Goal: Information Seeking & Learning: Find specific page/section

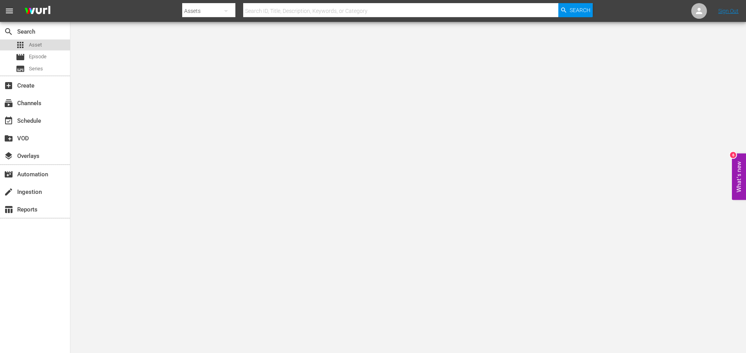
click at [41, 42] on span "Asset" at bounding box center [35, 45] width 13 height 8
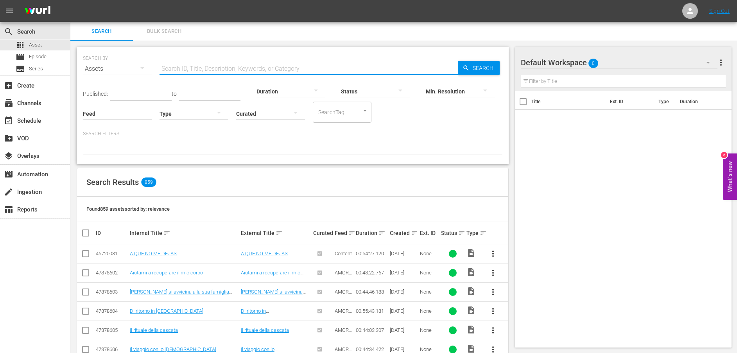
click at [242, 67] on input "text" at bounding box center [308, 68] width 298 height 19
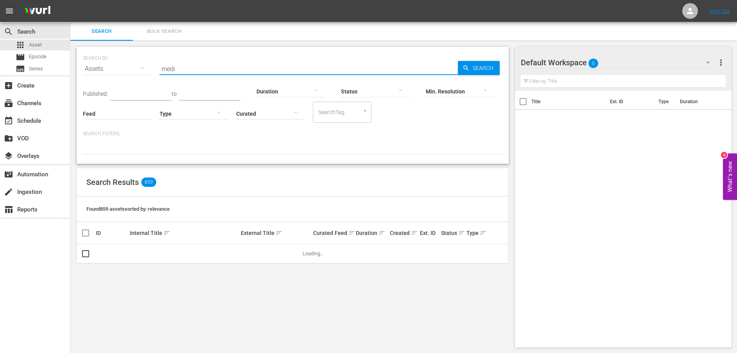
type input "medici"
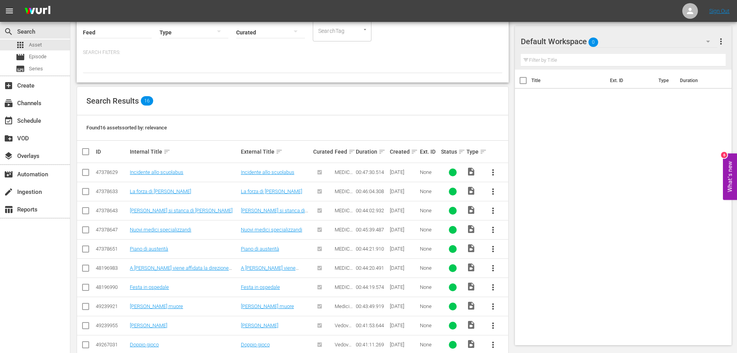
scroll to position [96, 0]
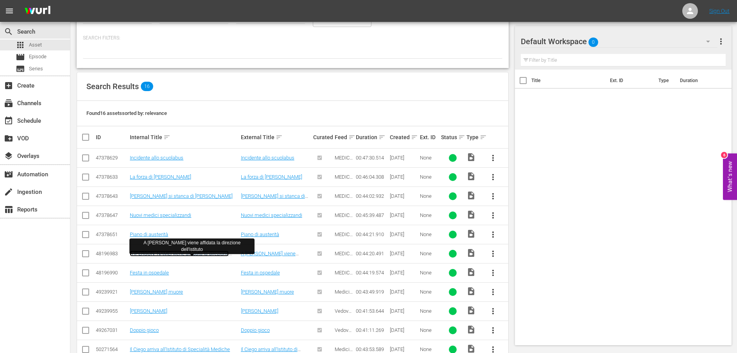
click at [197, 255] on link "A [PERSON_NAME] viene affidata la direzione dell'istituto" at bounding box center [179, 257] width 99 height 12
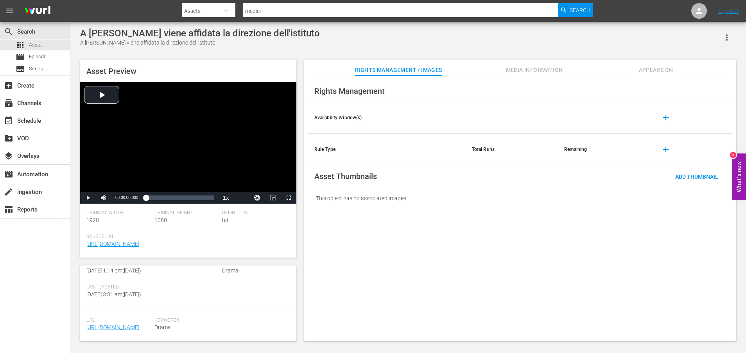
scroll to position [211, 0]
click at [129, 324] on link "[URL][DOMAIN_NAME]" at bounding box center [112, 327] width 53 height 6
click at [109, 324] on link "[URL][DOMAIN_NAME]" at bounding box center [112, 327] width 53 height 6
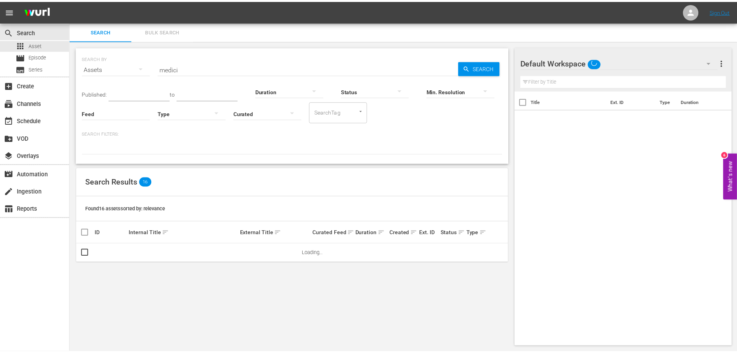
scroll to position [1, 0]
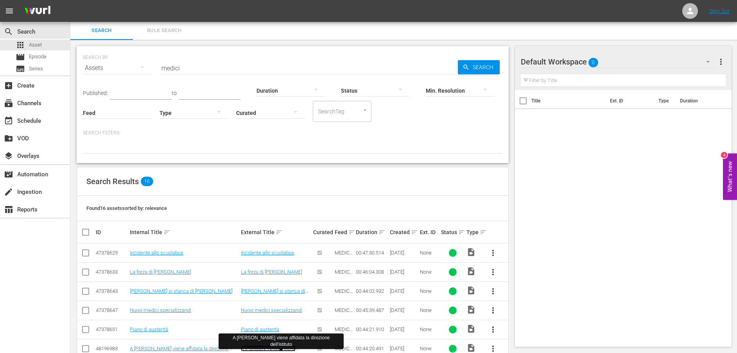
click at [270, 336] on link "A [PERSON_NAME] viene affidata la direzione dell'istituto" at bounding box center [275, 352] width 68 height 12
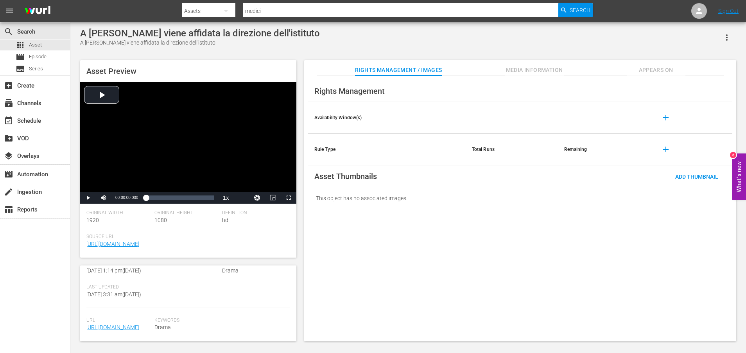
scroll to position [211, 0]
click at [101, 324] on link "[URL][DOMAIN_NAME]" at bounding box center [112, 327] width 53 height 6
drag, startPoint x: 82, startPoint y: 293, endPoint x: 152, endPoint y: 328, distance: 78.0
click at [152, 328] on div "Asset Details edit Internal Title: A [PERSON_NAME] viene affidata la direzione …" at bounding box center [188, 303] width 216 height 76
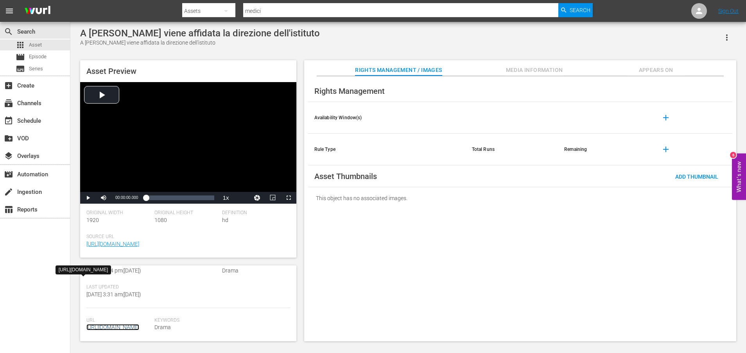
click at [126, 324] on link "[URL][DOMAIN_NAME]" at bounding box center [112, 327] width 53 height 6
copy link "[URL][DOMAIN_NAME]."
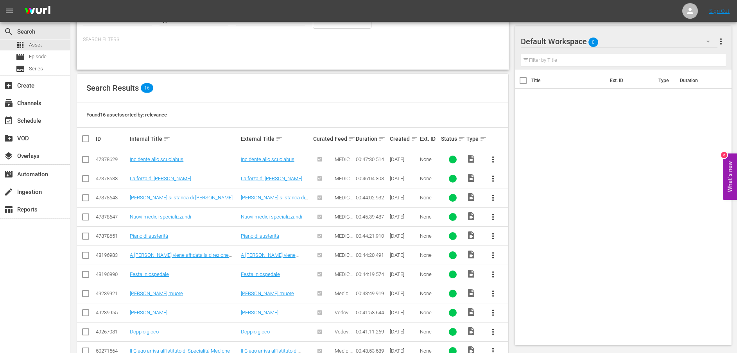
scroll to position [95, 0]
click at [154, 272] on link "Festa in ospedale" at bounding box center [149, 274] width 39 height 6
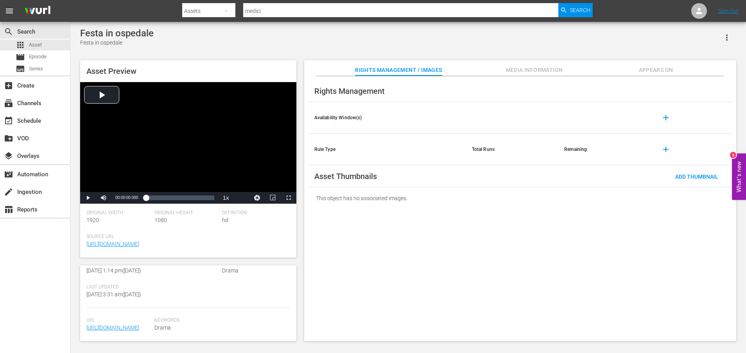
scroll to position [196, 0]
click at [134, 324] on link "[URL][DOMAIN_NAME]" at bounding box center [112, 327] width 53 height 6
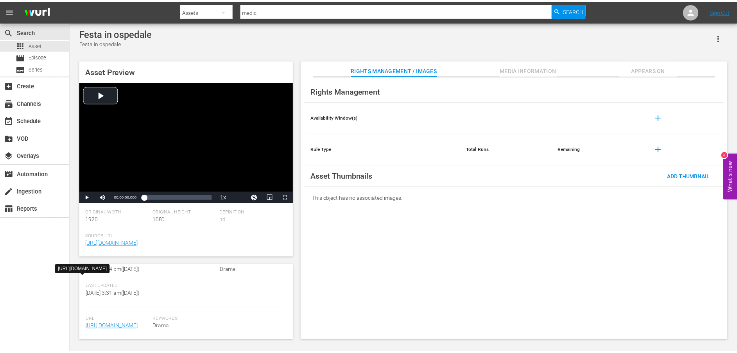
scroll to position [1, 0]
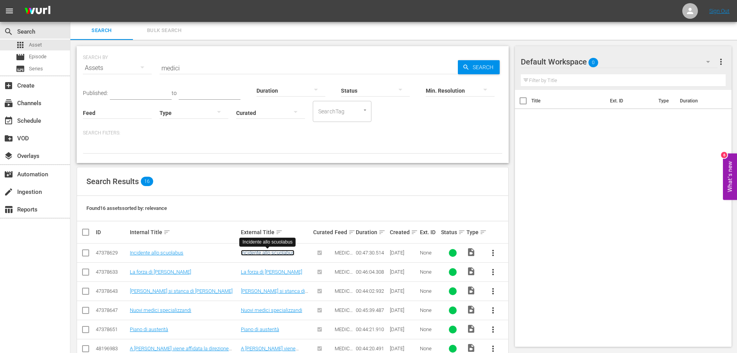
click at [253, 252] on link "Incidente allo scuolabus" at bounding box center [268, 253] width 54 height 6
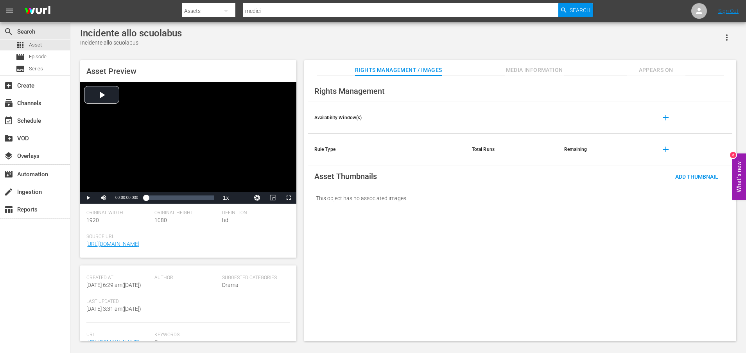
scroll to position [193, 0]
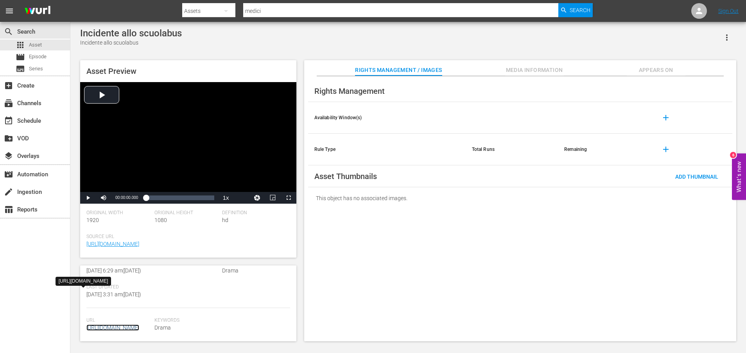
click at [136, 330] on link "[URL][DOMAIN_NAME]" at bounding box center [112, 327] width 53 height 6
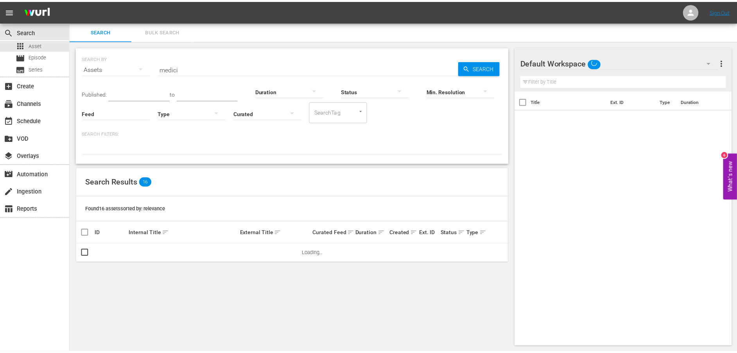
scroll to position [1, 0]
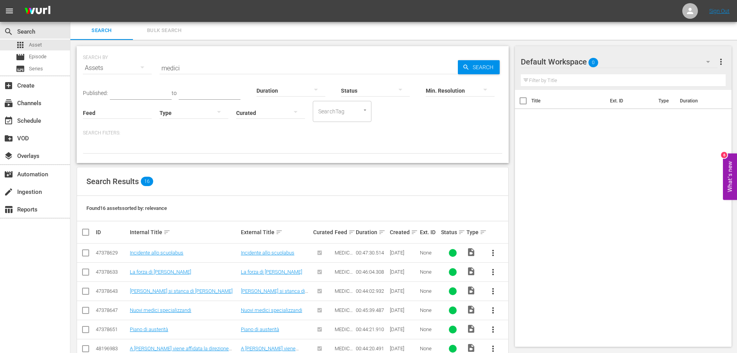
click at [509, 175] on div "SEARCH BY Search By Assets Search ID, Title, Description, Keywords, or Category…" at bounding box center [292, 302] width 444 height 525
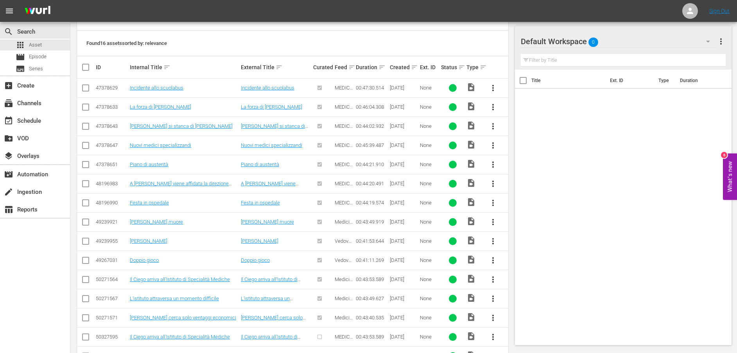
scroll to position [188, 0]
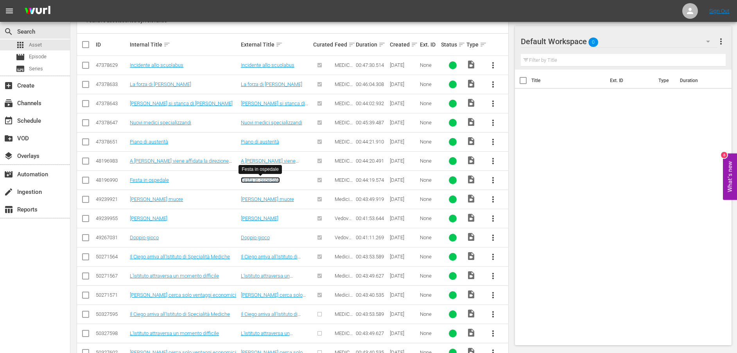
click at [256, 181] on link "Festa in ospedale" at bounding box center [260, 180] width 39 height 6
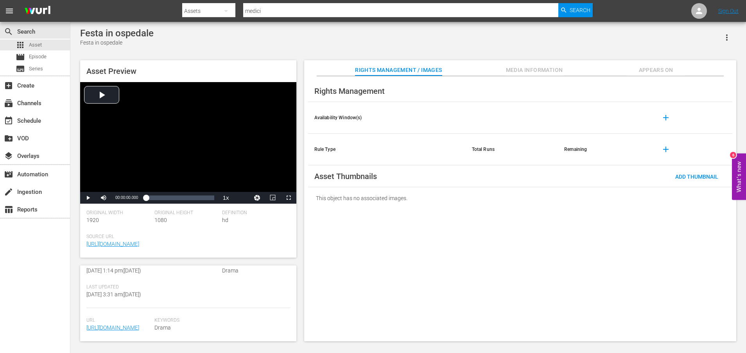
scroll to position [196, 0]
click at [116, 324] on link "[URL][DOMAIN_NAME]" at bounding box center [112, 327] width 53 height 6
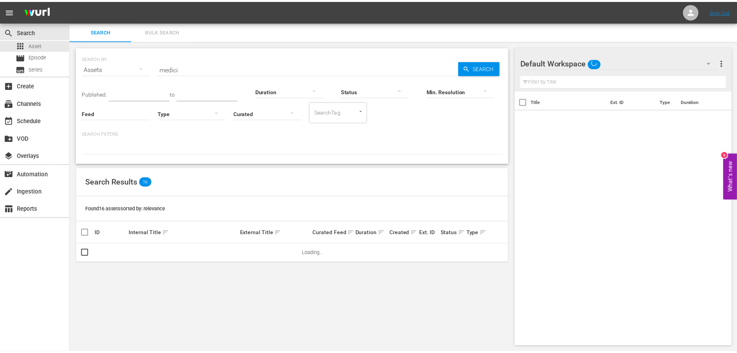
scroll to position [1, 0]
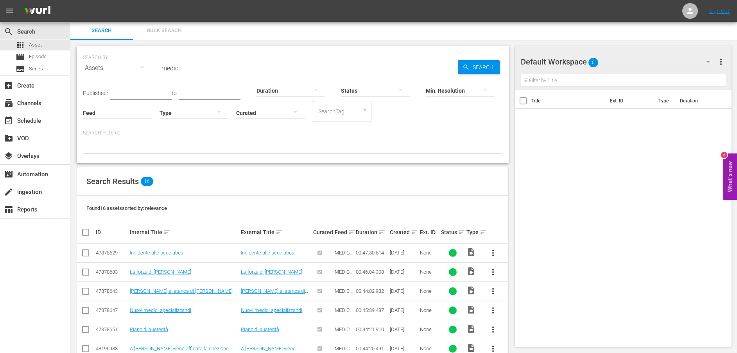
click at [503, 211] on div "Found 16 assets sorted by: relevance" at bounding box center [292, 208] width 431 height 25
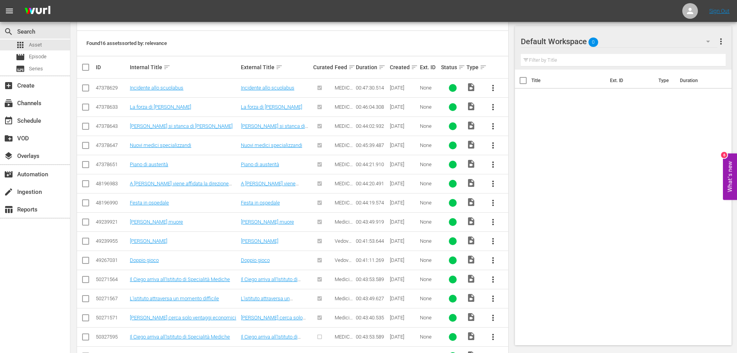
scroll to position [188, 0]
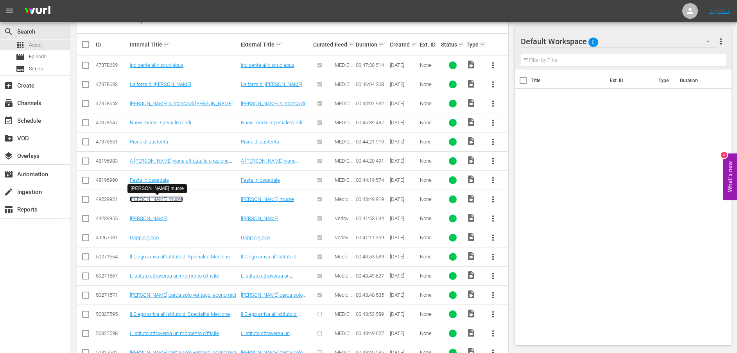
click at [149, 197] on link "[PERSON_NAME] muore" at bounding box center [156, 199] width 53 height 6
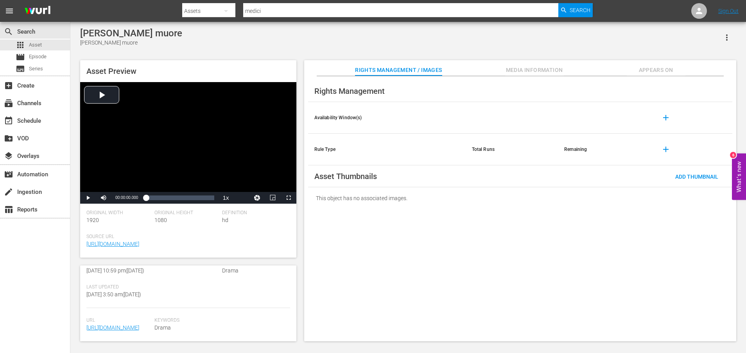
scroll to position [204, 0]
click at [106, 324] on link "[URL][DOMAIN_NAME]" at bounding box center [112, 327] width 53 height 6
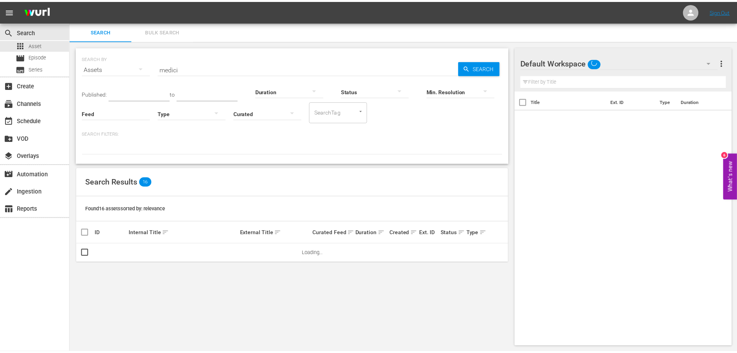
scroll to position [1, 0]
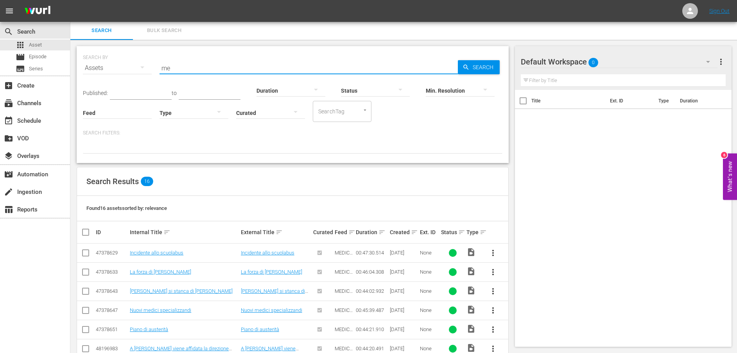
type input "m"
type input "vedove"
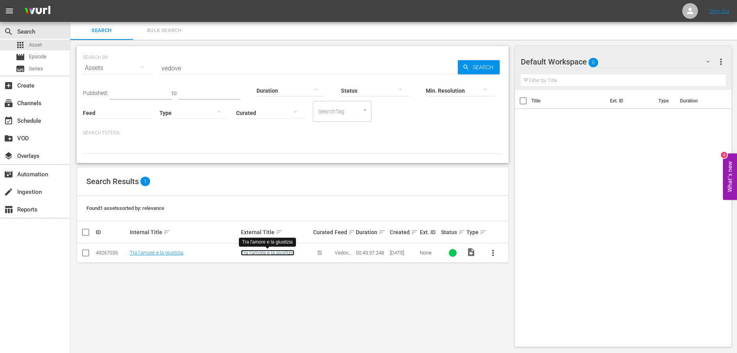
click at [262, 253] on link "Tra l'amore e la giustizia" at bounding box center [268, 253] width 54 height 6
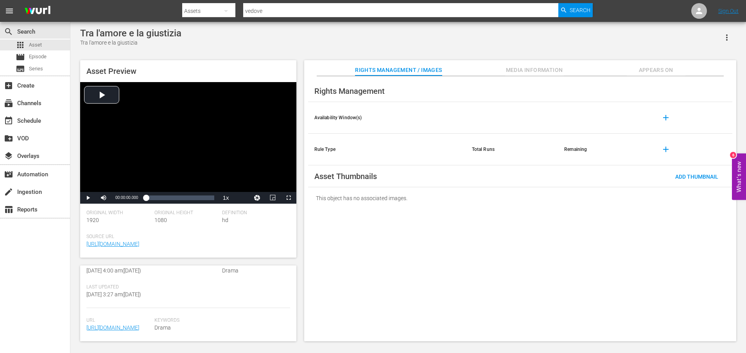
scroll to position [179, 0]
click at [127, 331] on link "[URL][DOMAIN_NAME]" at bounding box center [112, 327] width 53 height 6
click at [350, 276] on div "Rights Management Availability Window(s) add Rule Type Total Runs Remaining add…" at bounding box center [520, 208] width 432 height 265
click at [129, 324] on link "[URL][DOMAIN_NAME]" at bounding box center [112, 327] width 53 height 6
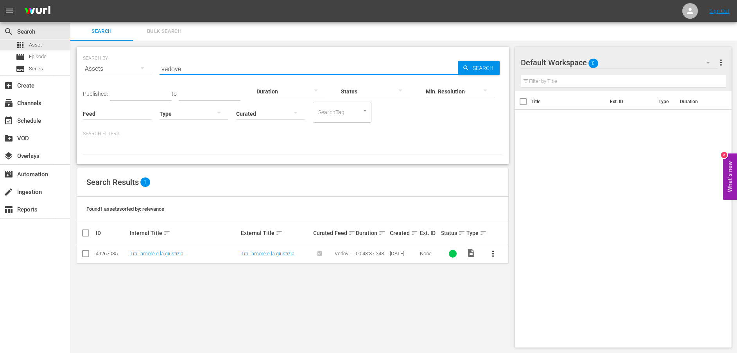
drag, startPoint x: 209, startPoint y: 70, endPoint x: 140, endPoint y: 69, distance: 69.2
click at [140, 69] on div "SEARCH BY Search By Assets Search ID, Title, Description, Keywords, or Category…" at bounding box center [292, 64] width 419 height 28
paste input "/MEDICOS_LINEA_DE_VIDA_08_ITA_SUBT.mp4"
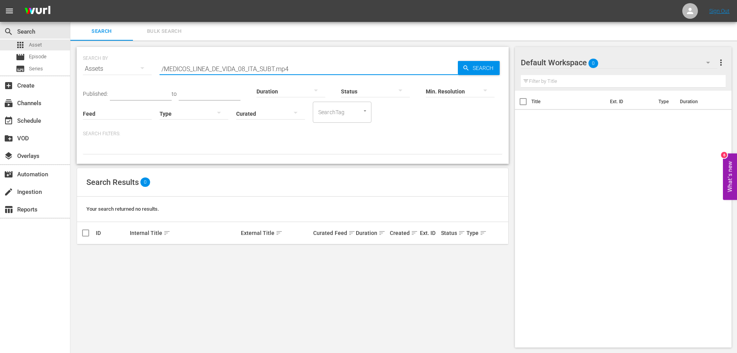
click at [165, 69] on input "/MEDICOS_LINEA_DE_VIDA_08_ITA_SUBT.mp4" at bounding box center [308, 68] width 298 height 19
type input "MEDICOS_LINEA_DE_VIDA_08_ITA_SUBT.mp4"
click at [144, 71] on icon "button" at bounding box center [142, 67] width 9 height 9
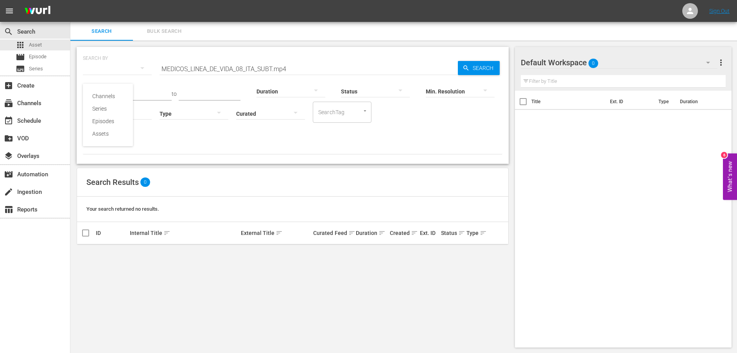
click at [109, 136] on div "Assets" at bounding box center [107, 133] width 31 height 13
click at [307, 65] on input "MEDICOS_LINEA_DE_VIDA_08_ITA_SUBT.mp4" at bounding box center [308, 68] width 298 height 19
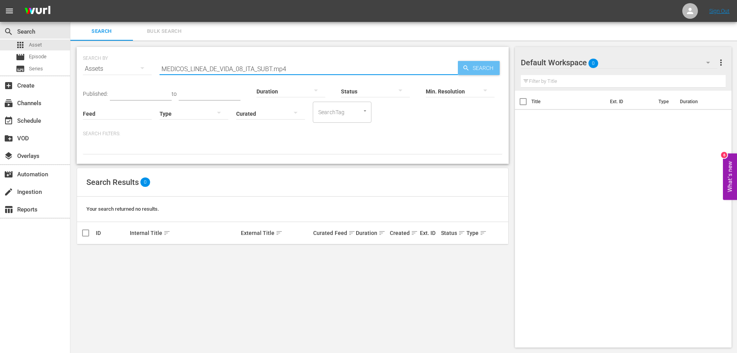
click at [478, 65] on span "Search" at bounding box center [485, 68] width 30 height 14
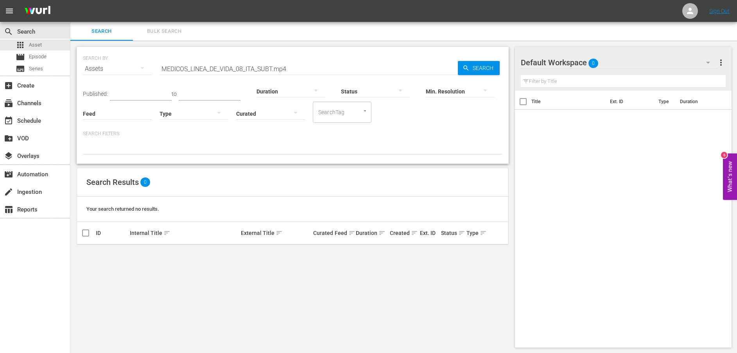
click at [111, 69] on div "Assets" at bounding box center [117, 69] width 69 height 22
click at [102, 108] on div "Series" at bounding box center [107, 108] width 31 height 13
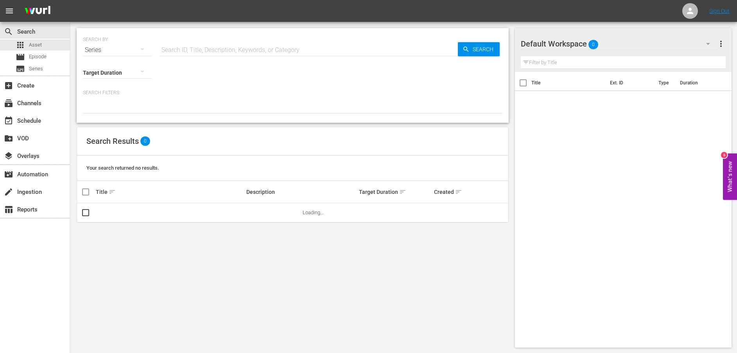
click at [219, 48] on input "text" at bounding box center [308, 50] width 298 height 19
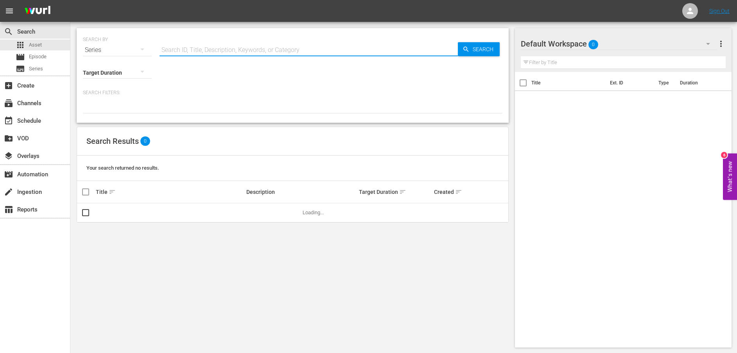
paste input "/MEDICOS_LINEA_DE_VIDA_08_ITA_SUBT.mp4"
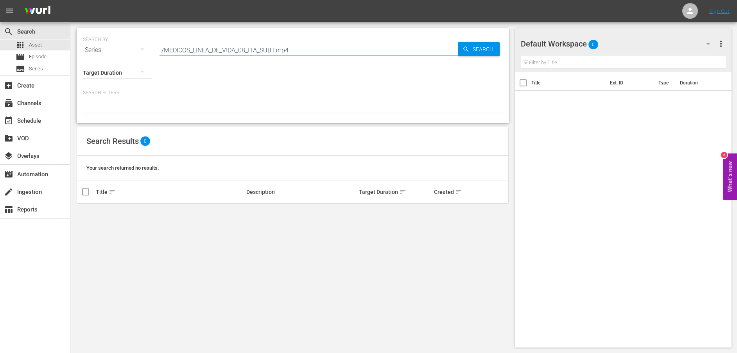
drag, startPoint x: 307, startPoint y: 49, endPoint x: 135, endPoint y: 48, distance: 172.4
click at [135, 48] on div "SEARCH BY Search By Series Search ID, Title, Description, Keywords, or Category…" at bounding box center [292, 45] width 419 height 28
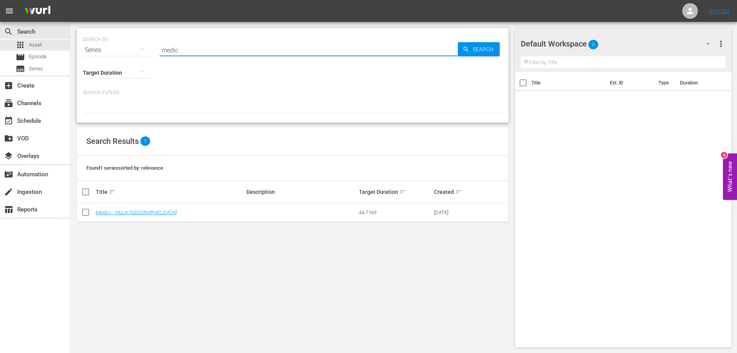
type input "medici"
click at [123, 211] on link "Medici - Vita in [GEOGRAPHIC_DATA]" at bounding box center [136, 213] width 81 height 6
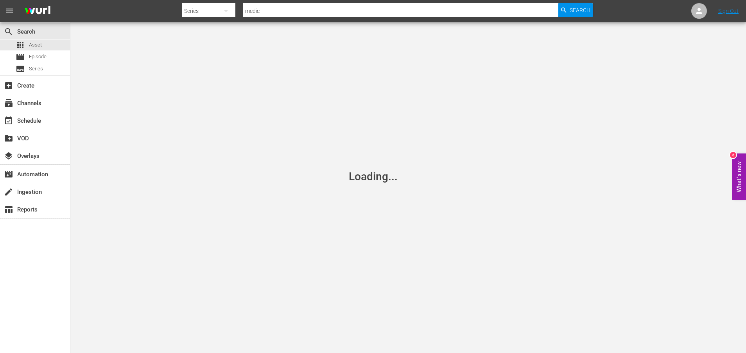
type input "medici"
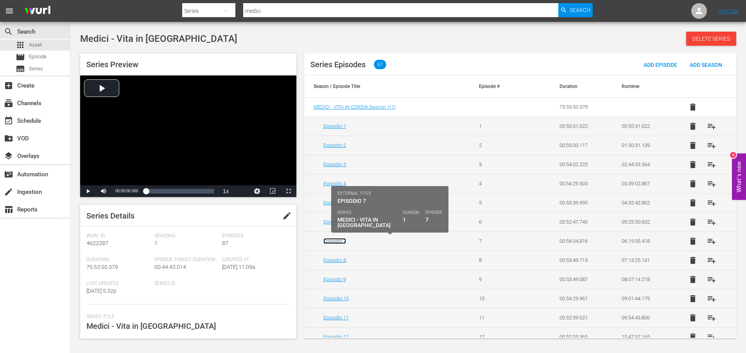
click at [338, 241] on link "Episodio 7" at bounding box center [334, 241] width 23 height 6
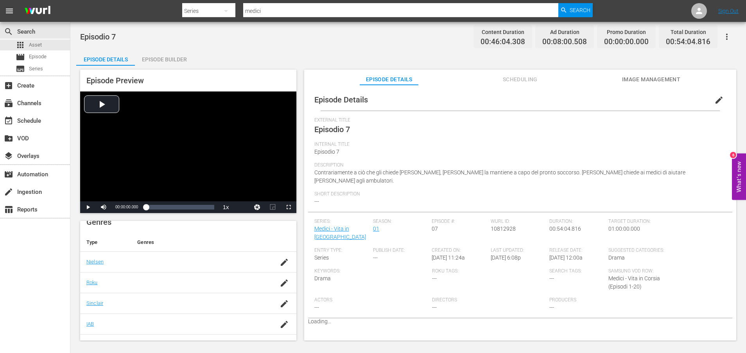
scroll to position [160, 0]
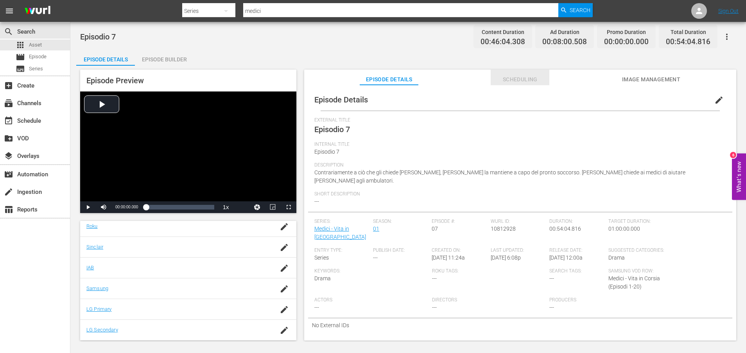
click at [518, 77] on span "Scheduling" at bounding box center [520, 80] width 59 height 10
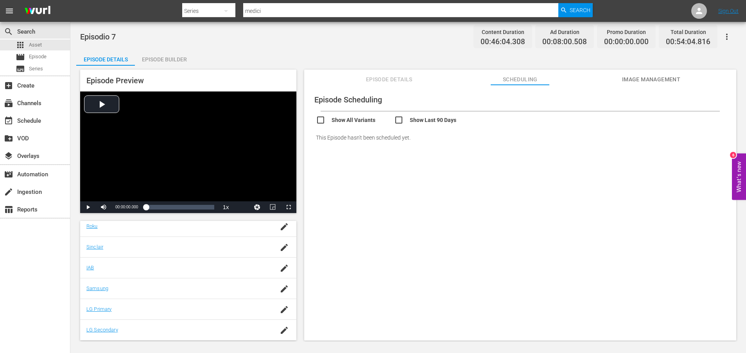
click at [640, 78] on span "Image Management" at bounding box center [651, 80] width 59 height 10
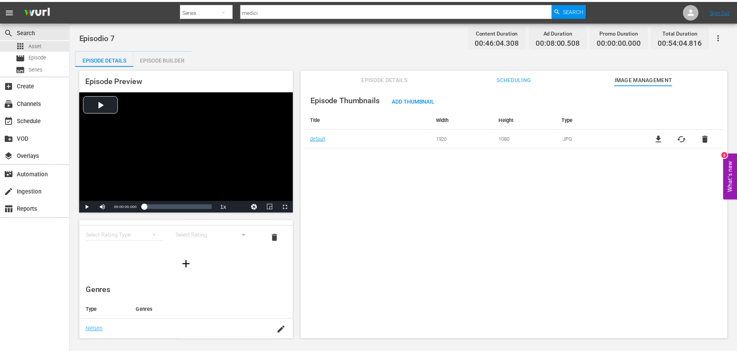
scroll to position [0, 0]
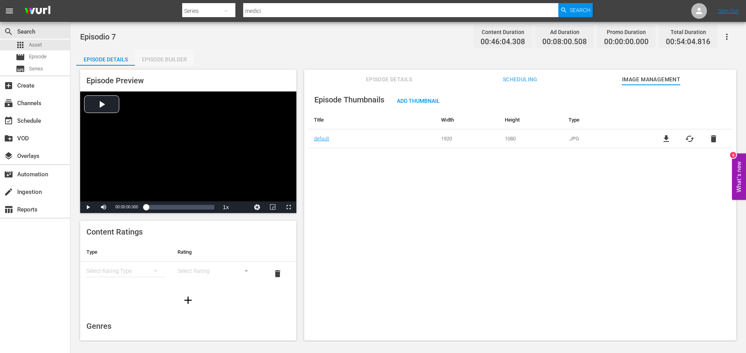
click at [164, 58] on div "Episode Builder" at bounding box center [164, 59] width 59 height 19
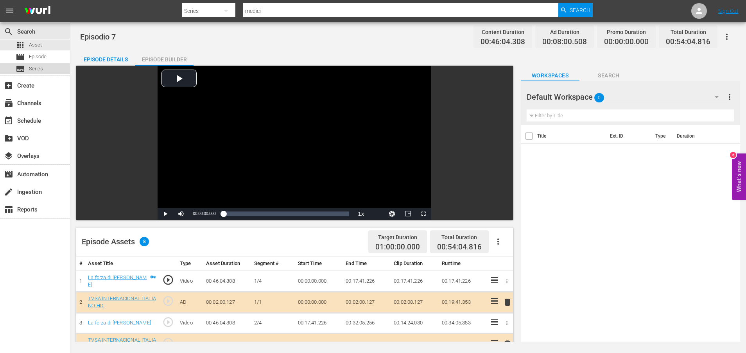
click at [37, 66] on span "Series" at bounding box center [36, 69] width 14 height 8
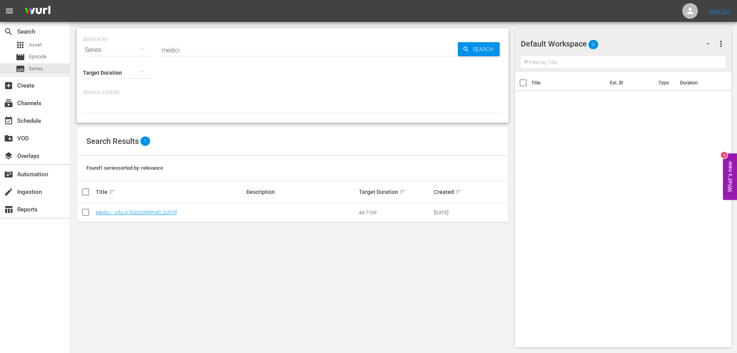
click at [95, 51] on div "Series" at bounding box center [117, 50] width 69 height 22
click at [98, 113] on div "Assets" at bounding box center [107, 115] width 31 height 13
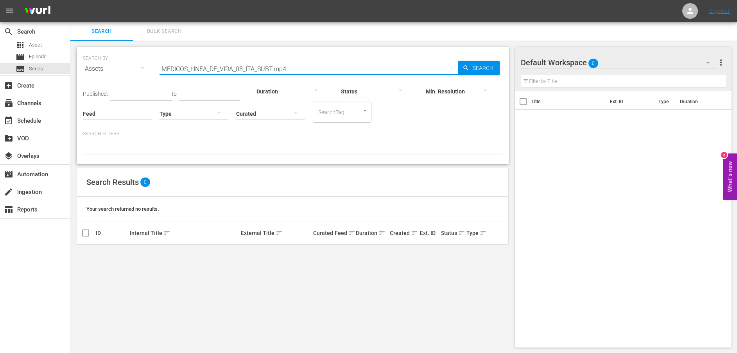
drag, startPoint x: 188, startPoint y: 70, endPoint x: 461, endPoint y: 70, distance: 272.9
click at [461, 70] on div "SEARCH BY Search By Assets Search ID, Title, Description, Keywords, or Category…" at bounding box center [292, 64] width 419 height 28
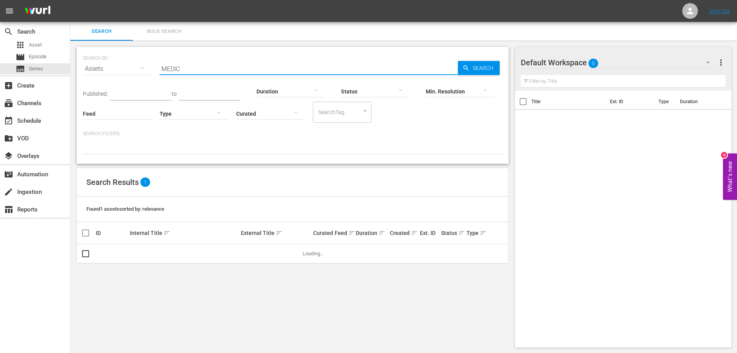
type input "medici"
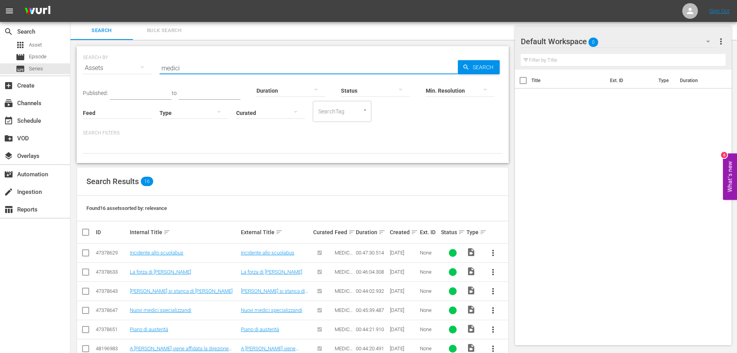
scroll to position [212, 0]
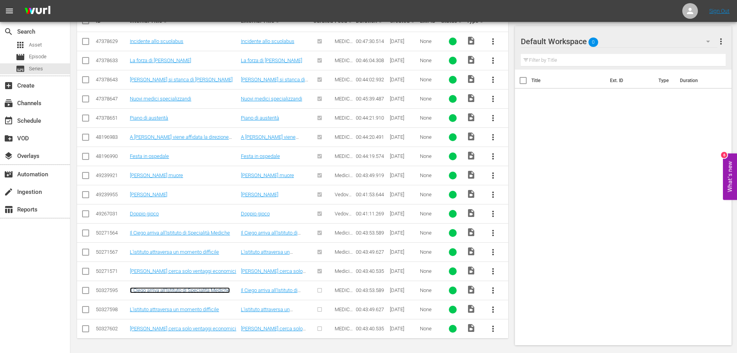
click at [203, 290] on link "Il Ciego arriva all'Istituto di Specialità Mediche" at bounding box center [180, 290] width 100 height 6
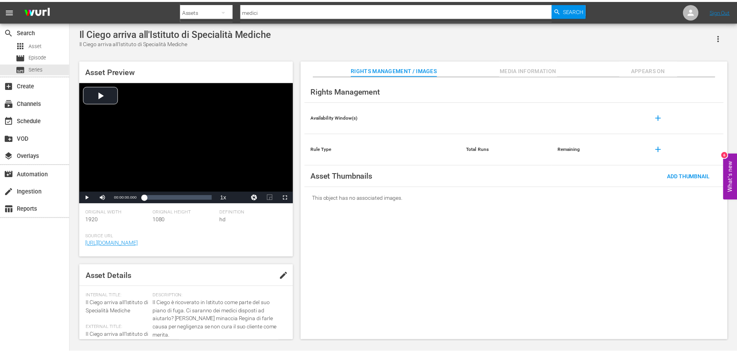
scroll to position [211, 0]
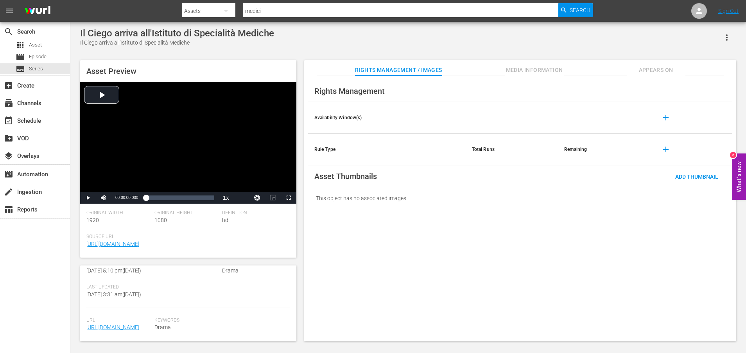
click at [84, 313] on div "Asset Details edit Internal Title: Il Ciego arriva all'Istituto di Specialità M…" at bounding box center [188, 303] width 216 height 76
click at [97, 324] on link "[URL][DOMAIN_NAME]" at bounding box center [112, 327] width 53 height 6
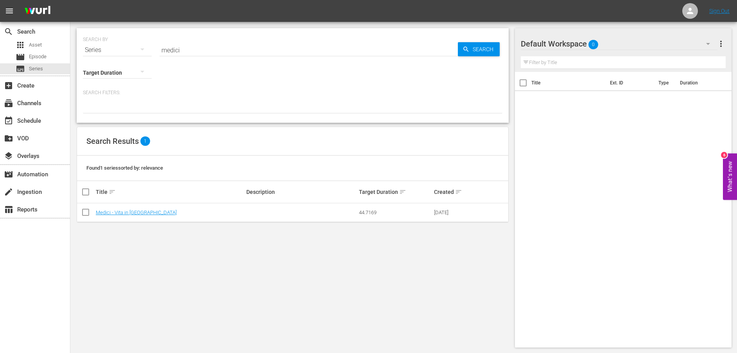
click at [135, 52] on button "button" at bounding box center [142, 49] width 19 height 19
click at [103, 112] on div "Assets" at bounding box center [107, 115] width 31 height 13
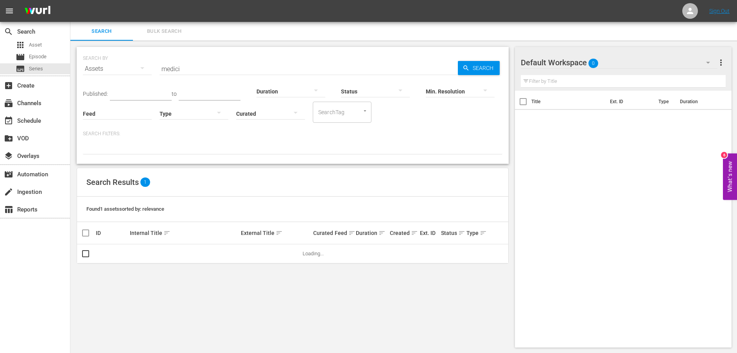
click at [188, 70] on input "medici" at bounding box center [308, 68] width 298 height 19
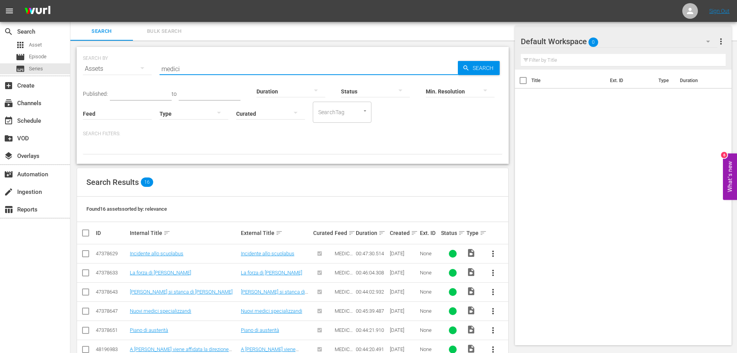
scroll to position [212, 0]
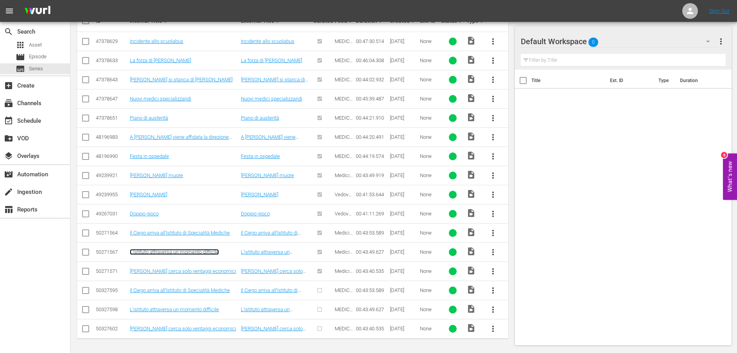
click at [176, 255] on link "L'istituto attraversa un momento difficile" at bounding box center [174, 252] width 89 height 6
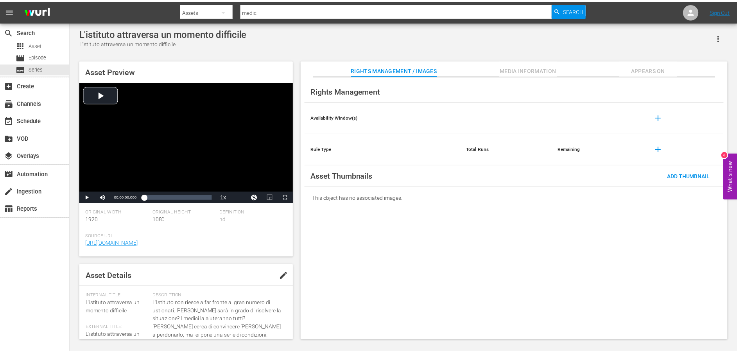
scroll to position [211, 0]
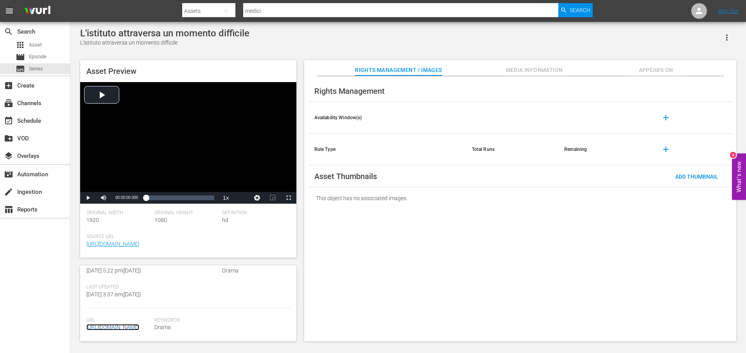
click at [105, 324] on link "[URL][DOMAIN_NAME]" at bounding box center [112, 327] width 53 height 6
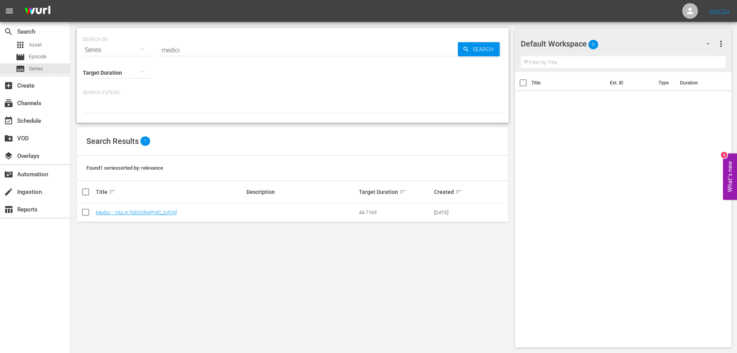
click at [107, 50] on div "Series" at bounding box center [117, 50] width 69 height 22
click at [107, 113] on div "Assets" at bounding box center [107, 115] width 31 height 13
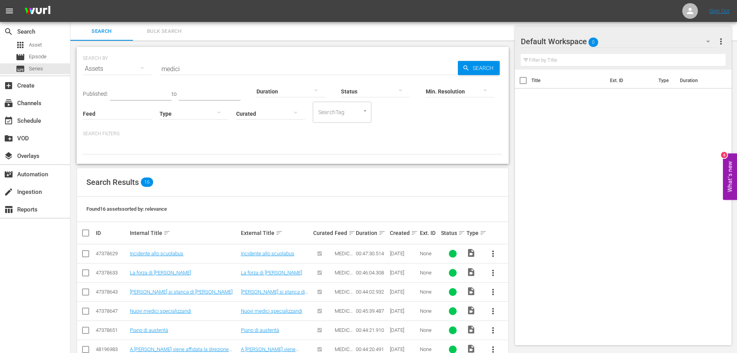
scroll to position [212, 0]
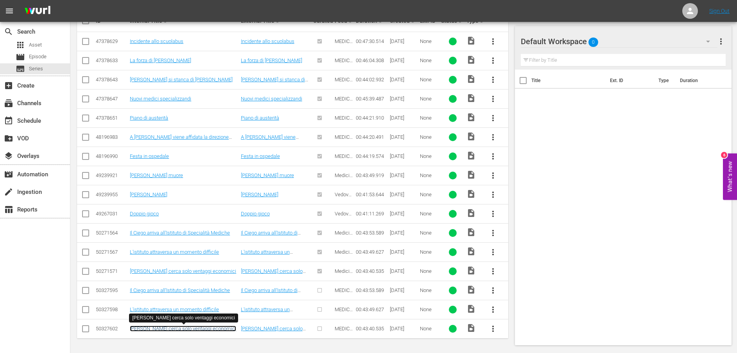
click at [168, 330] on link "[PERSON_NAME] cerca solo ventaggi economici" at bounding box center [183, 329] width 106 height 6
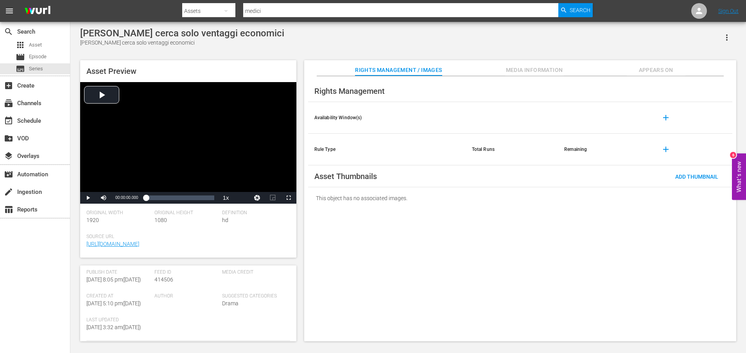
scroll to position [211, 0]
click at [123, 324] on link "[URL][DOMAIN_NAME]" at bounding box center [112, 327] width 53 height 6
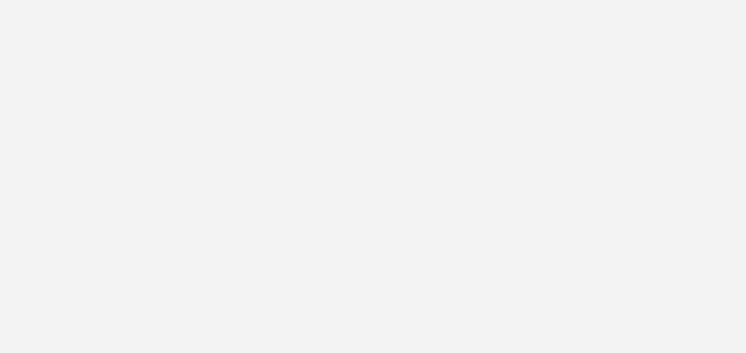
drag, startPoint x: 0, startPoint y: 0, endPoint x: 107, endPoint y: 95, distance: 142.9
click at [108, 93] on body at bounding box center [373, 176] width 746 height 353
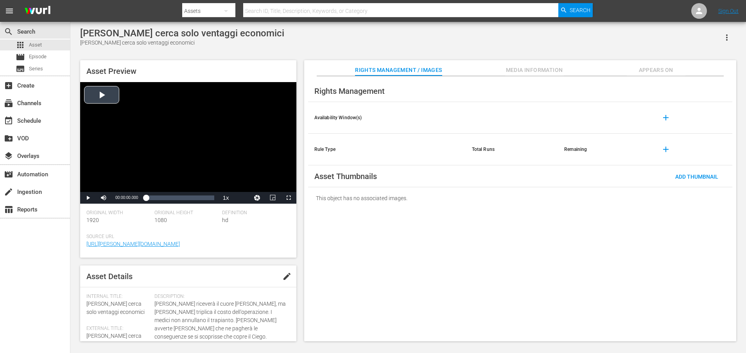
click at [102, 95] on div "Video Player" at bounding box center [188, 137] width 216 height 110
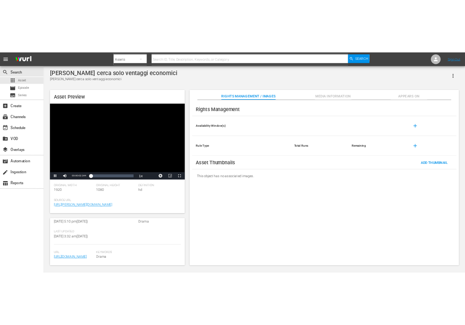
scroll to position [211, 0]
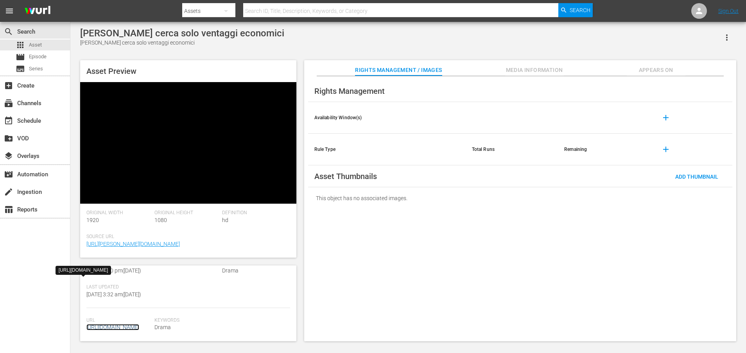
click at [110, 324] on link "[URL][DOMAIN_NAME]" at bounding box center [112, 327] width 53 height 6
click at [90, 324] on link "[URL][DOMAIN_NAME]" at bounding box center [112, 327] width 53 height 6
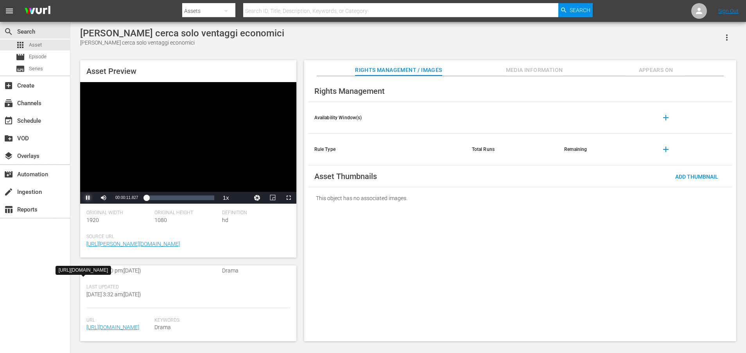
click at [88, 198] on span "Video Player" at bounding box center [88, 198] width 0 height 0
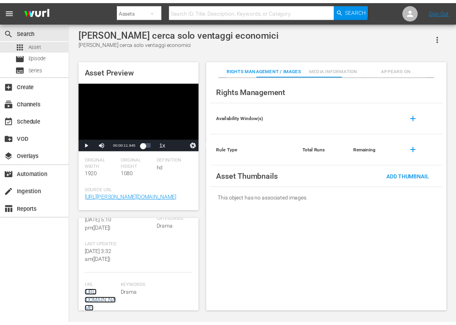
scroll to position [273, 0]
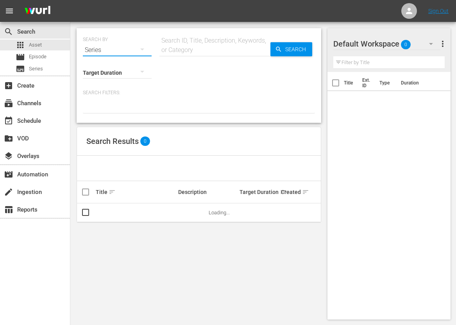
click at [133, 51] on button "button" at bounding box center [142, 49] width 19 height 19
drag, startPoint x: 100, startPoint y: 113, endPoint x: 119, endPoint y: 105, distance: 20.0
click at [100, 113] on div "Assets" at bounding box center [107, 115] width 31 height 13
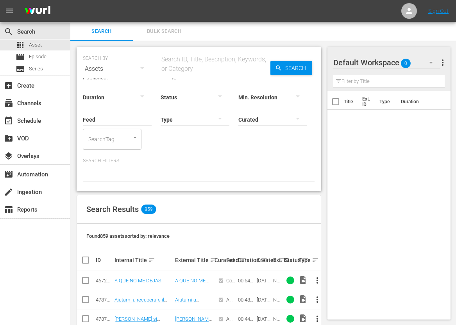
click at [190, 64] on input "text" at bounding box center [214, 68] width 111 height 19
type input "medici"
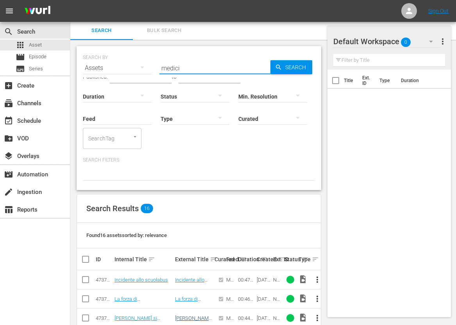
scroll to position [267, 0]
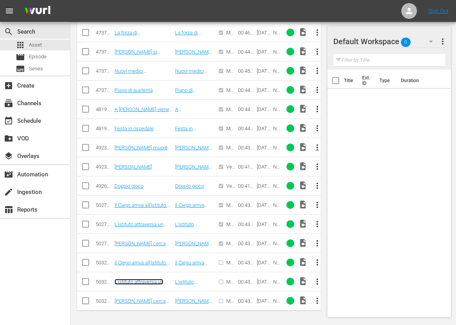
click at [146, 281] on link "L'istituto attraversa un momento difficile" at bounding box center [139, 285] width 49 height 12
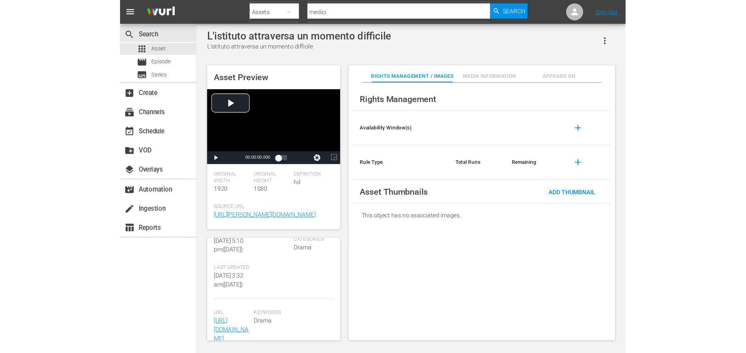
scroll to position [284, 0]
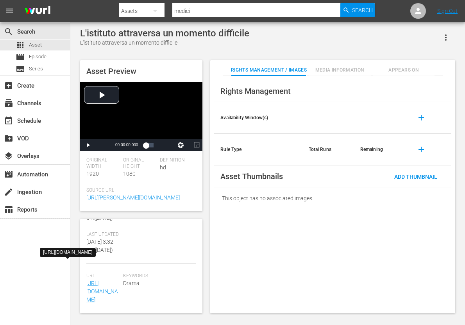
click at [106, 290] on span "[URL][DOMAIN_NAME]" at bounding box center [102, 291] width 33 height 25
click at [102, 287] on link "[URL][DOMAIN_NAME]" at bounding box center [102, 291] width 32 height 23
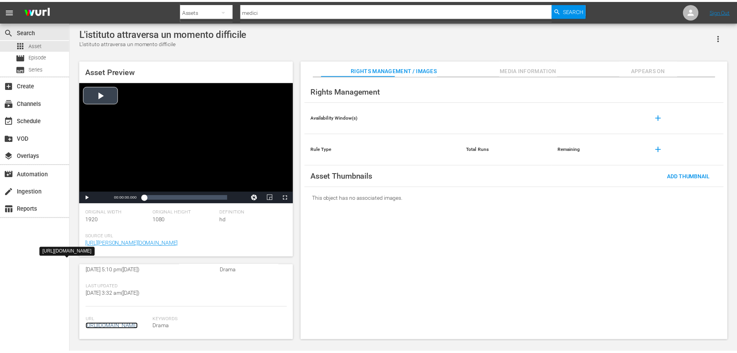
scroll to position [199, 0]
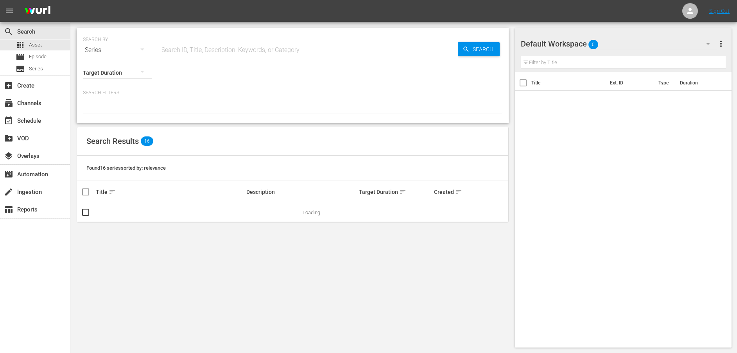
click at [199, 53] on input "text" at bounding box center [308, 50] width 298 height 19
click at [131, 48] on div "Series" at bounding box center [117, 50] width 69 height 22
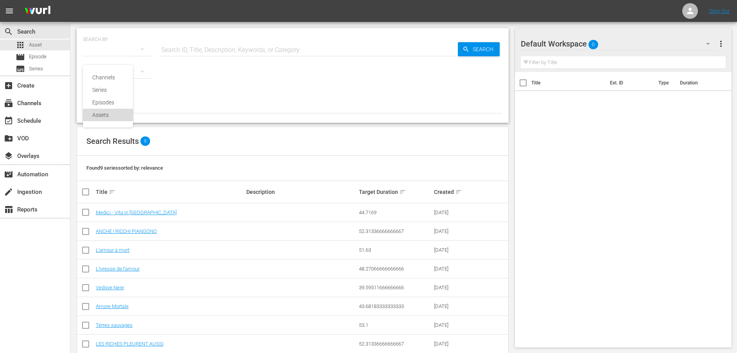
click at [101, 114] on div "Assets" at bounding box center [107, 115] width 31 height 13
type input "medici"
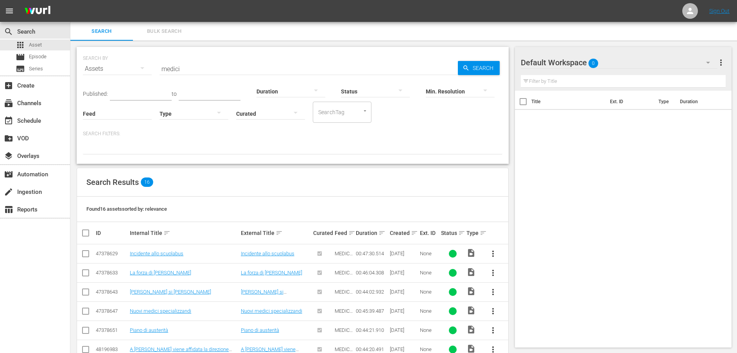
scroll to position [212, 0]
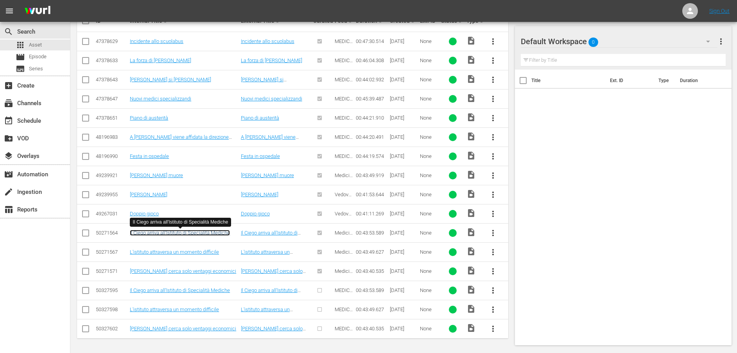
click at [172, 233] on link "Il Ciego arriva all'Istituto di Specialità Mediche" at bounding box center [180, 233] width 100 height 6
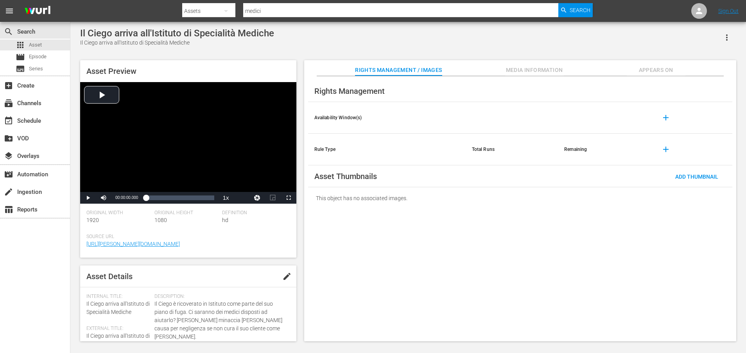
scroll to position [211, 0]
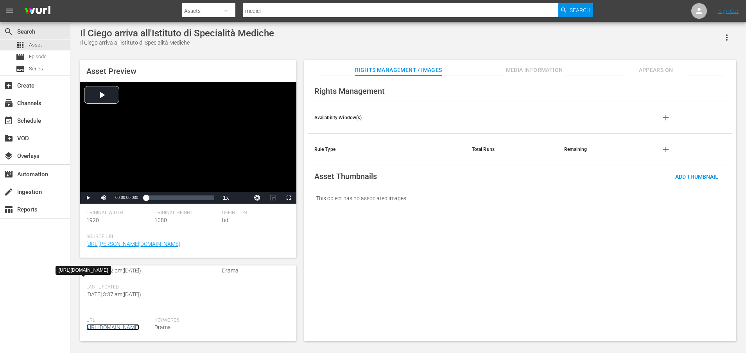
click at [120, 325] on link "[URL][DOMAIN_NAME]" at bounding box center [112, 327] width 53 height 6
